Goal: Navigation & Orientation: Find specific page/section

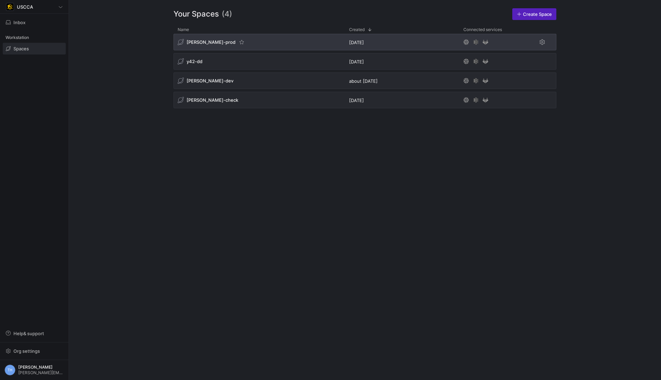
click at [271, 41] on div "[PERSON_NAME]-prod" at bounding box center [260, 42] width 172 height 17
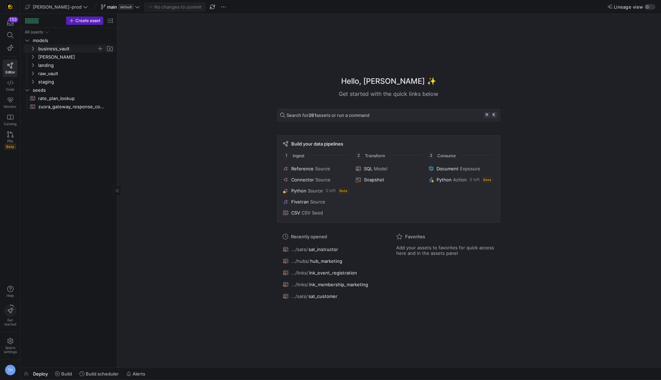
click at [63, 49] on span "business_vault" at bounding box center [67, 49] width 59 height 8
click at [63, 53] on span "hubs" at bounding box center [70, 57] width 53 height 8
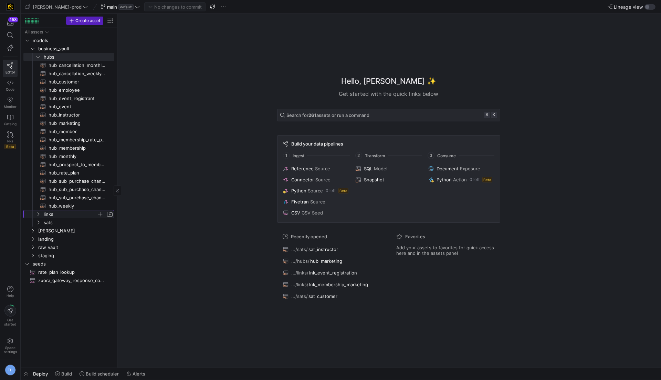
click at [70, 216] on span "links" at bounding box center [70, 214] width 53 height 8
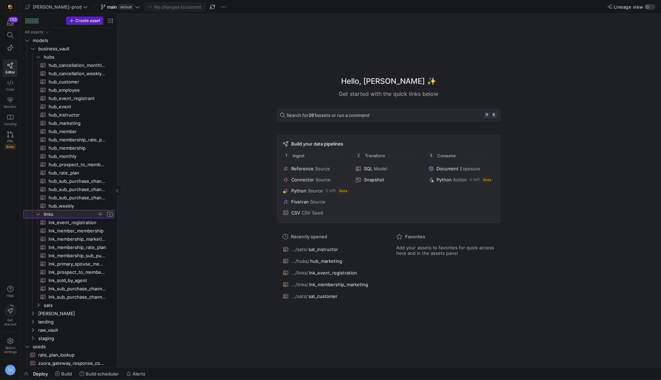
click at [70, 216] on span "links" at bounding box center [70, 214] width 53 height 8
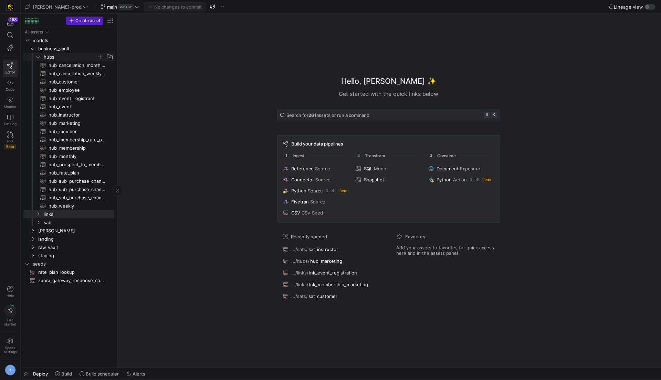
click at [63, 57] on span "hubs" at bounding box center [70, 57] width 53 height 8
